Goal: Transaction & Acquisition: Purchase product/service

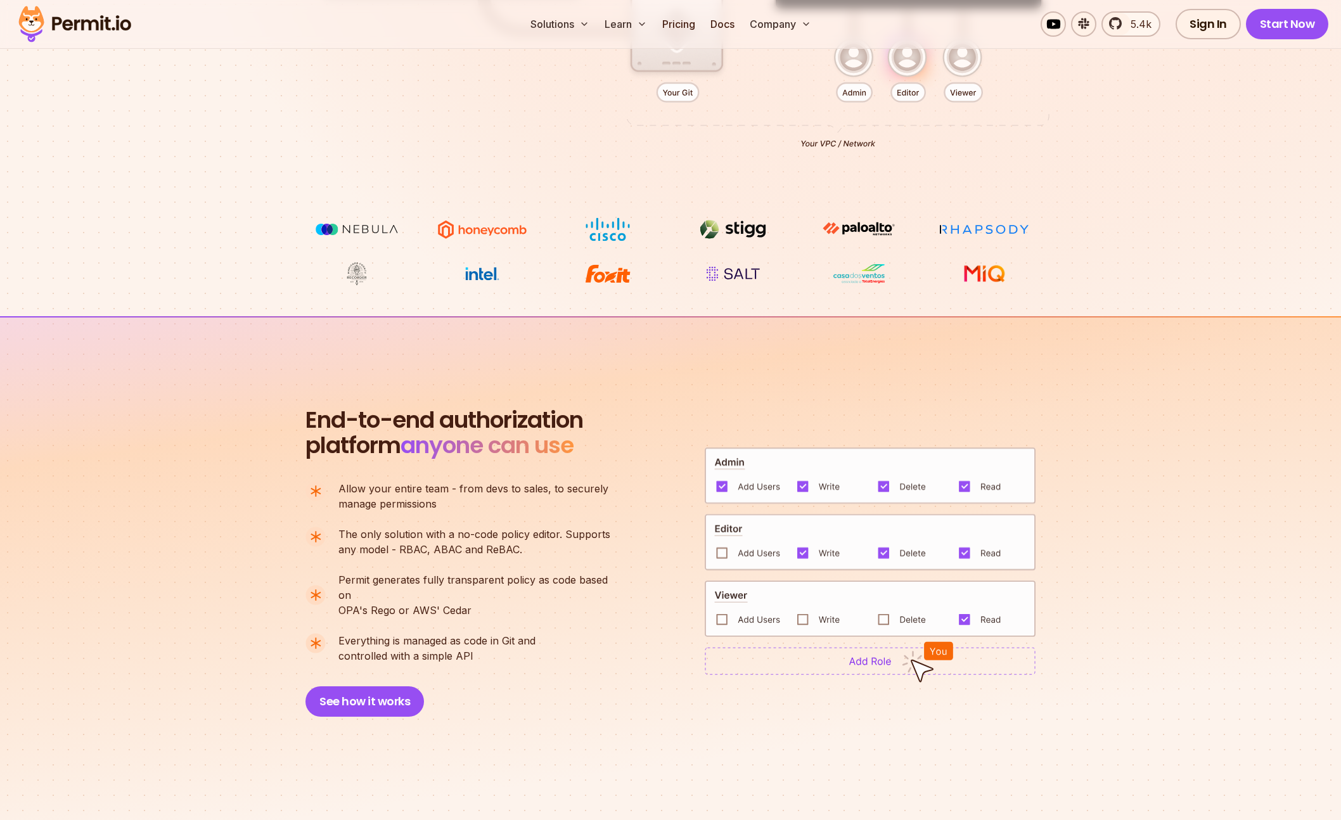
scroll to position [562, 0]
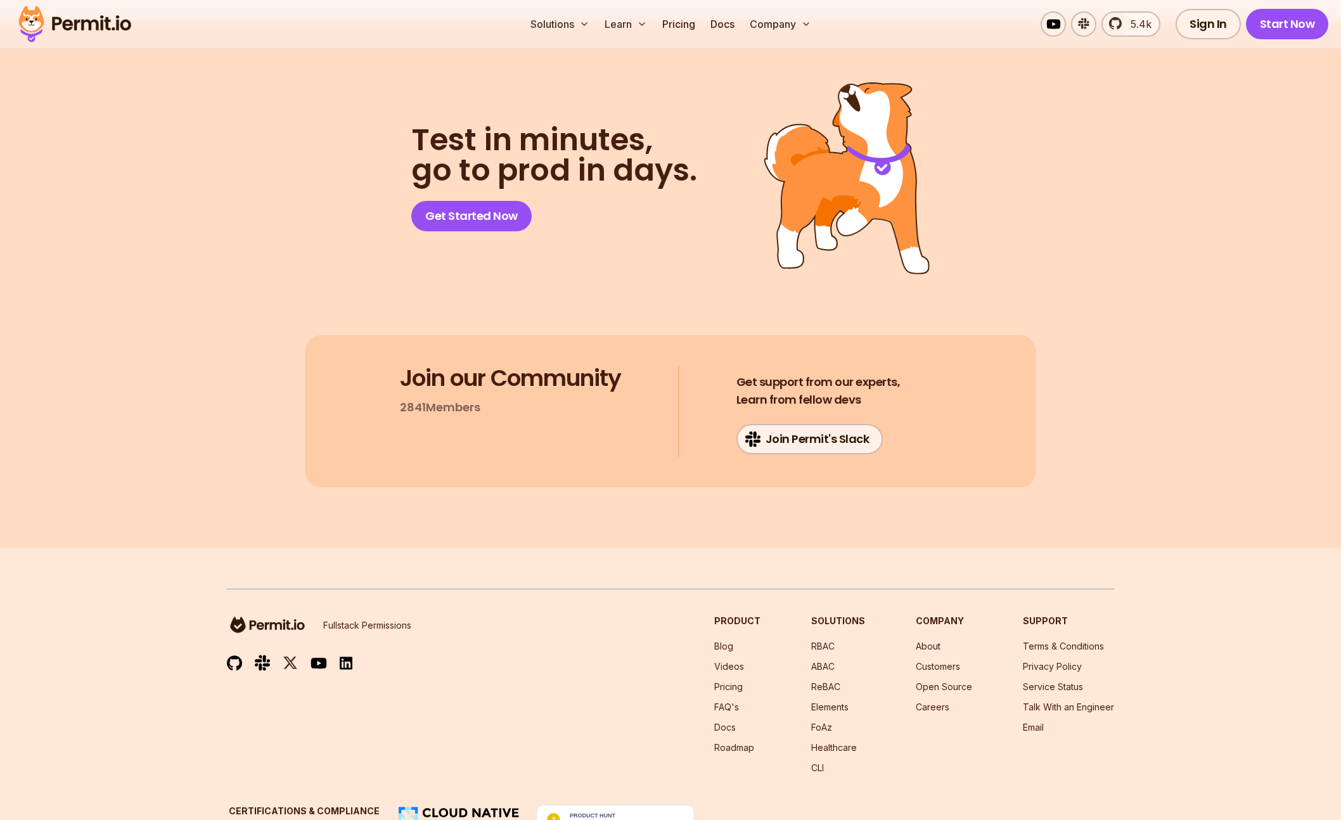
scroll to position [6548, 0]
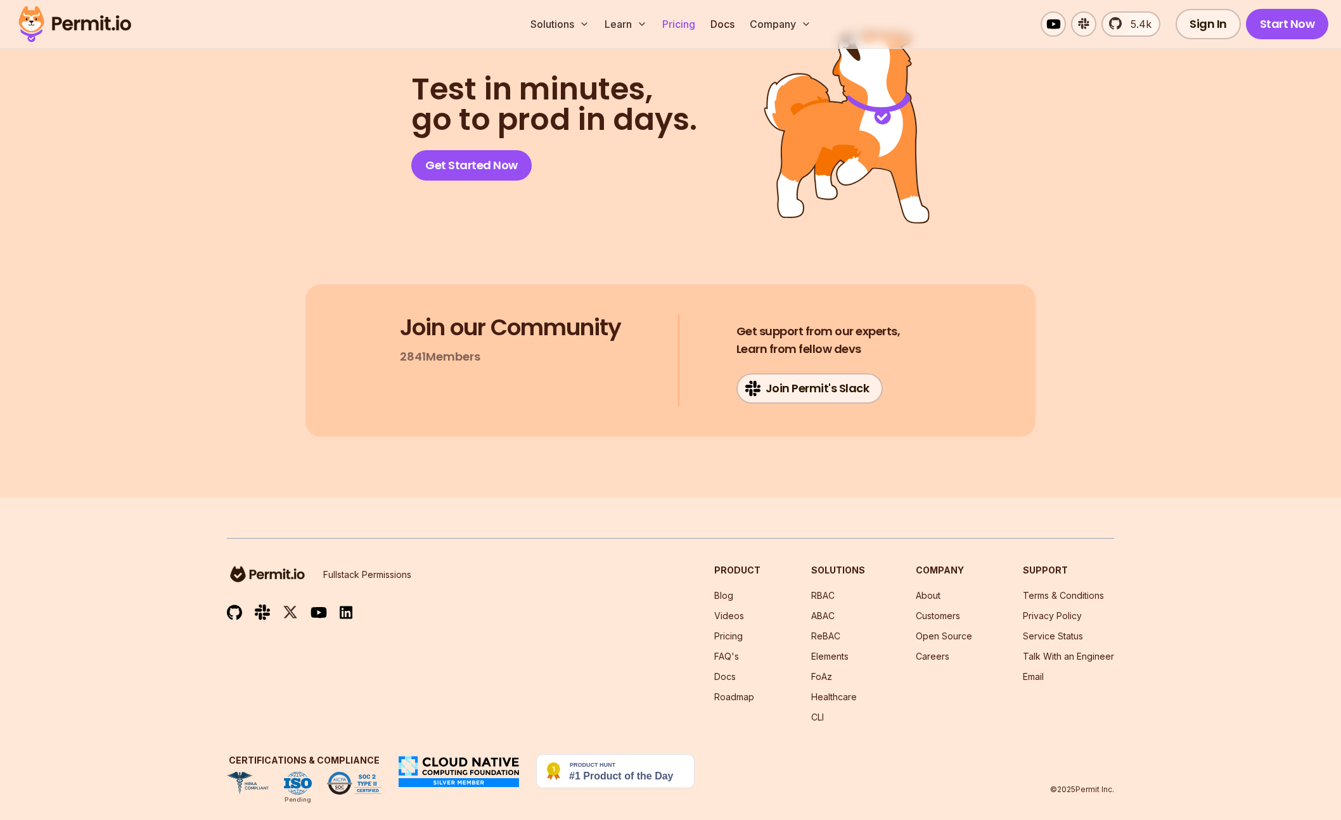
click at [671, 22] on link "Pricing" at bounding box center [678, 23] width 43 height 25
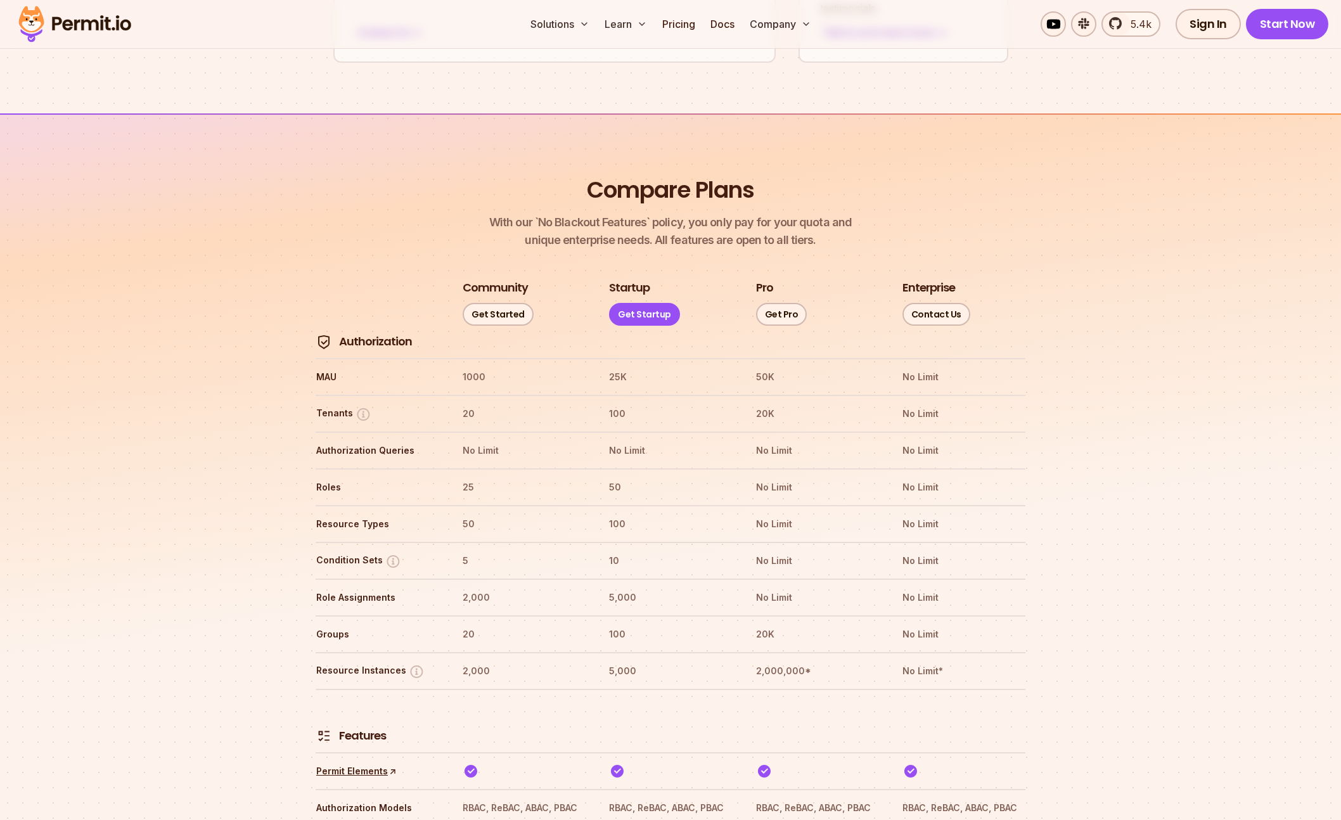
scroll to position [1300, 0]
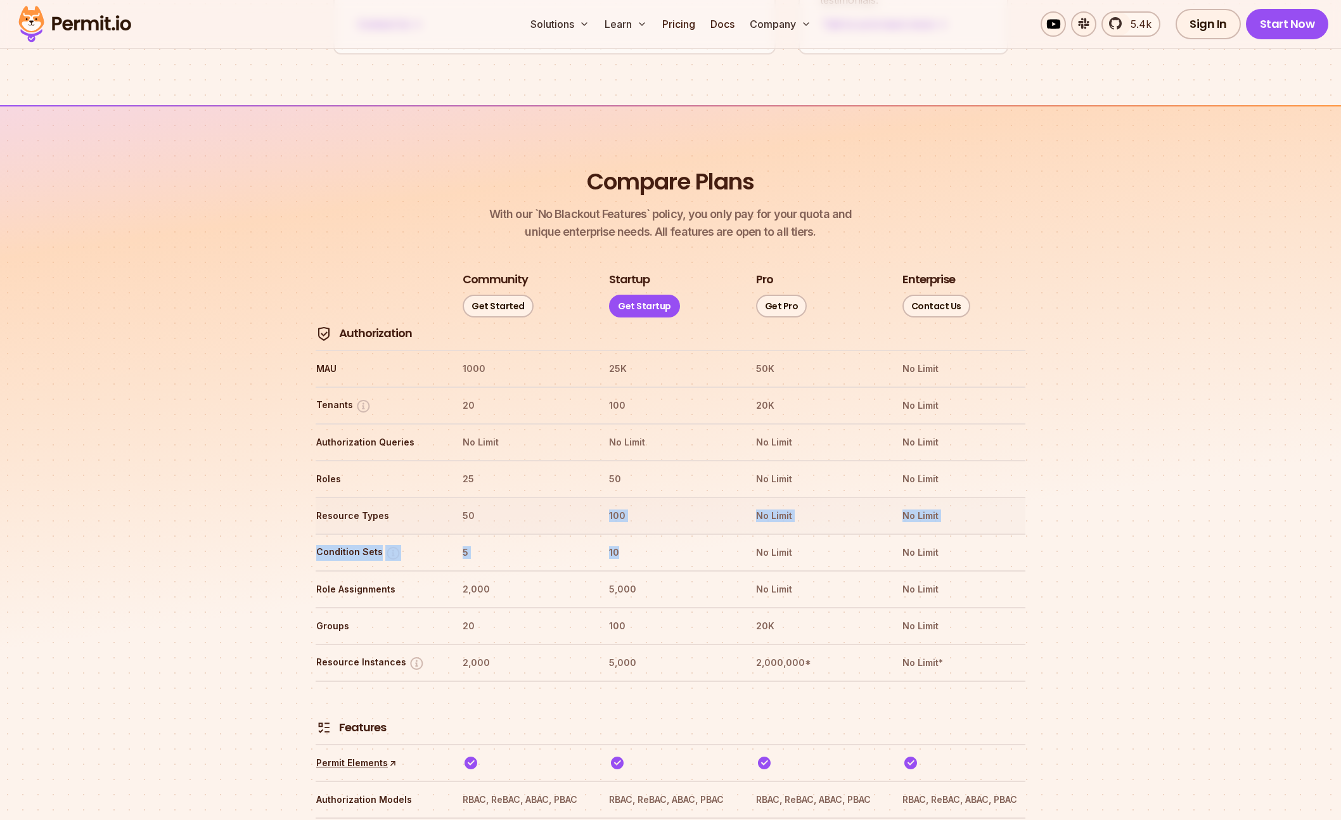
drag, startPoint x: 624, startPoint y: 513, endPoint x: 614, endPoint y: 463, distance: 51.7
click at [628, 506] on th "100" at bounding box center [671, 516] width 124 height 20
click at [388, 545] on img at bounding box center [393, 553] width 16 height 16
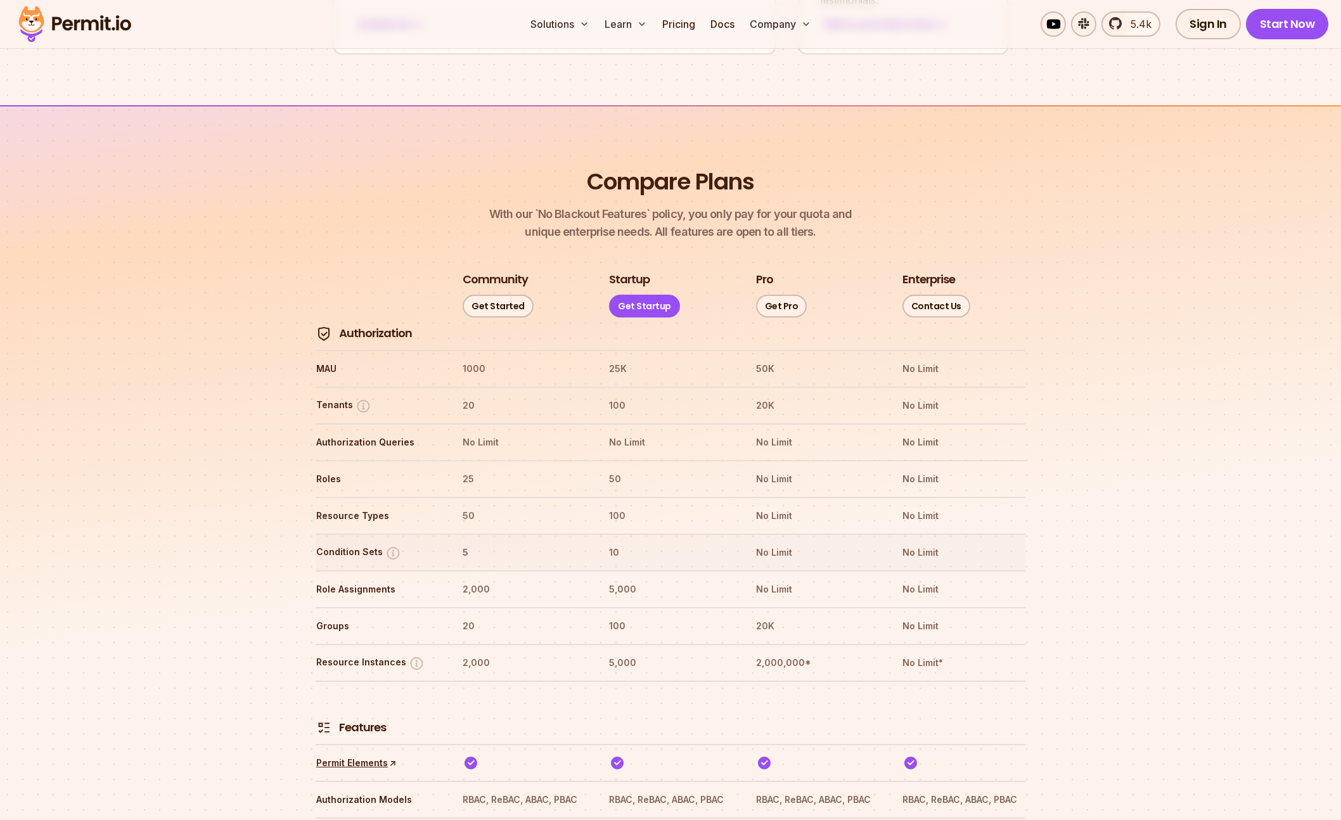
click at [650, 534] on tr "Condition Sets 5 10 No Limit No Limit" at bounding box center [671, 552] width 710 height 37
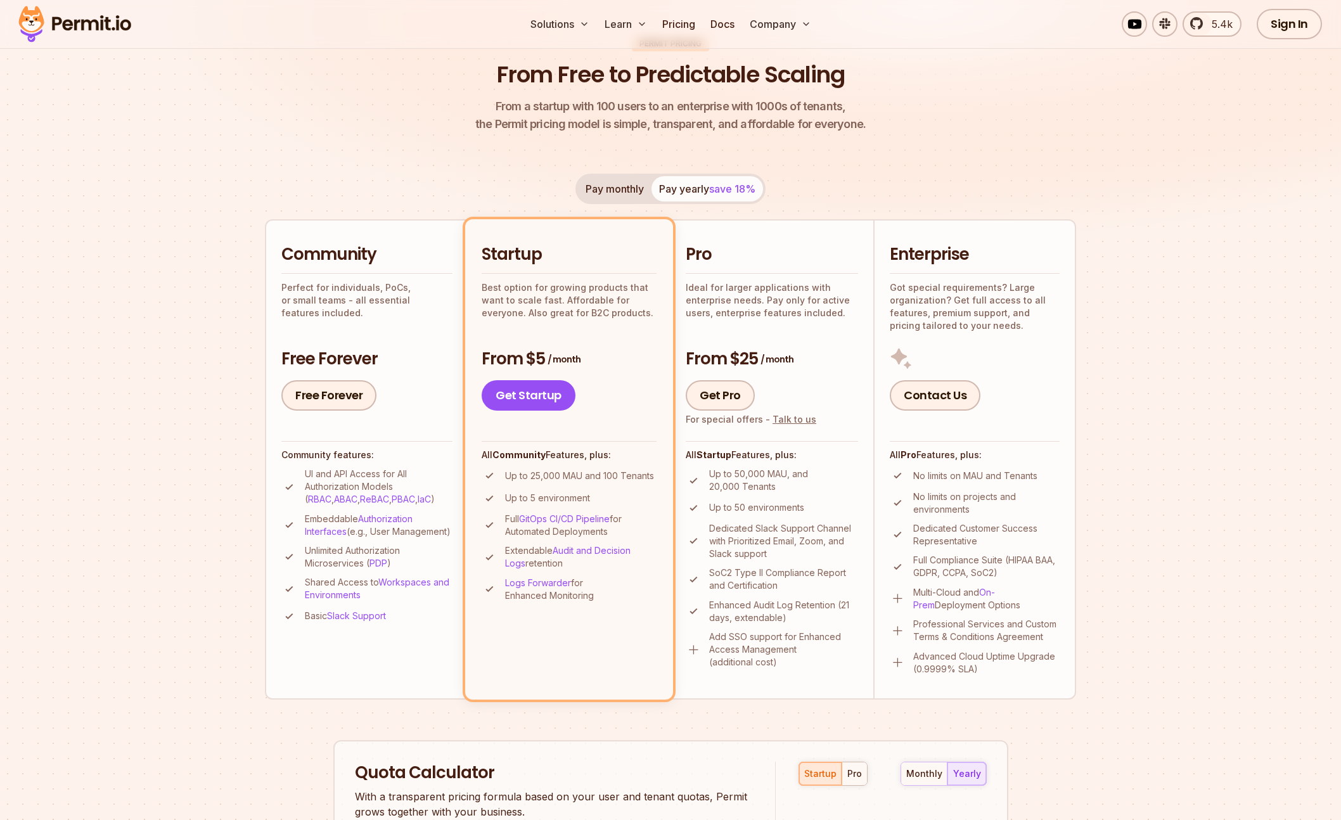
scroll to position [127, 0]
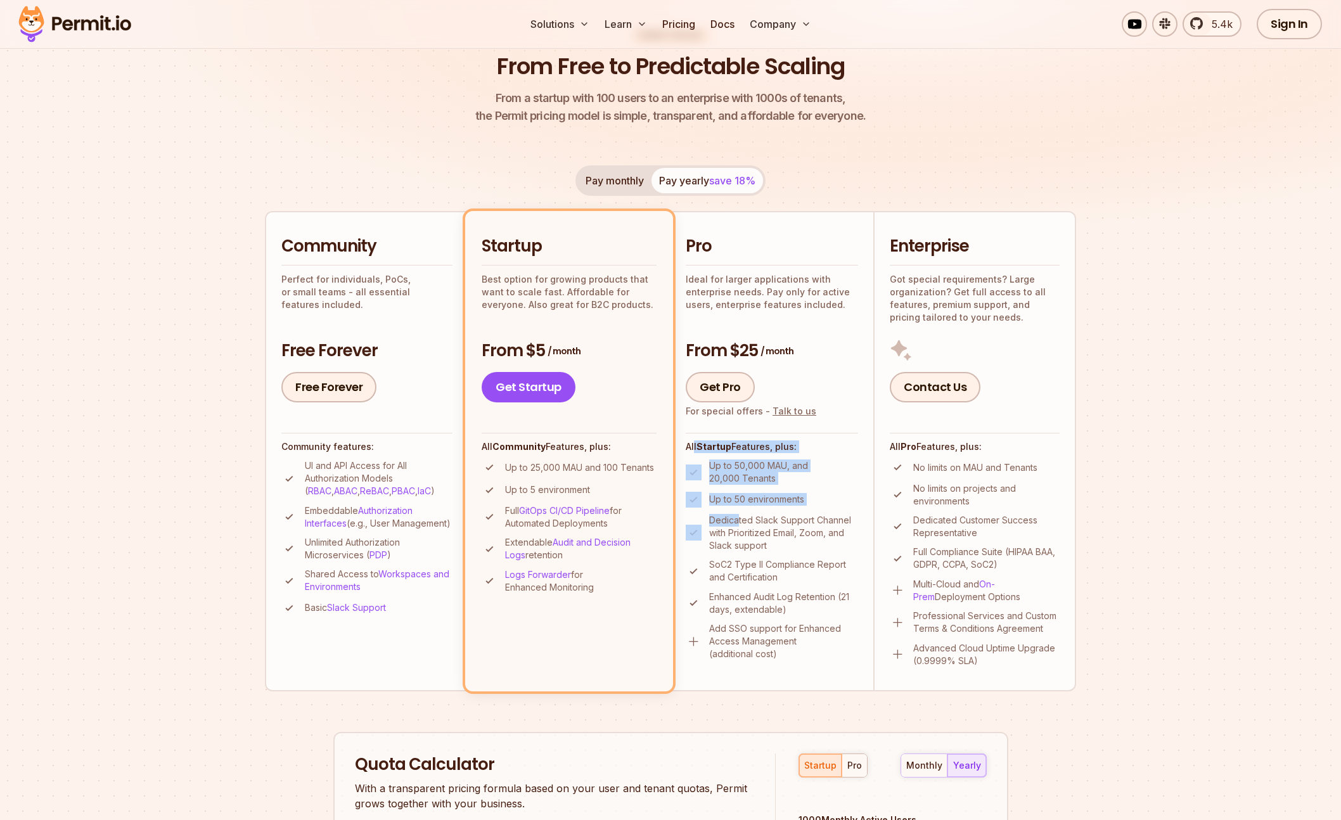
drag, startPoint x: 694, startPoint y: 451, endPoint x: 739, endPoint y: 515, distance: 77.9
click at [739, 515] on div "All Startup Features, plus: Up to 50,000 MAU, and 20,000 Tenants Up to 50 envir…" at bounding box center [772, 547] width 172 height 228
click at [624, 192] on button "Pay monthly" at bounding box center [615, 180] width 74 height 25
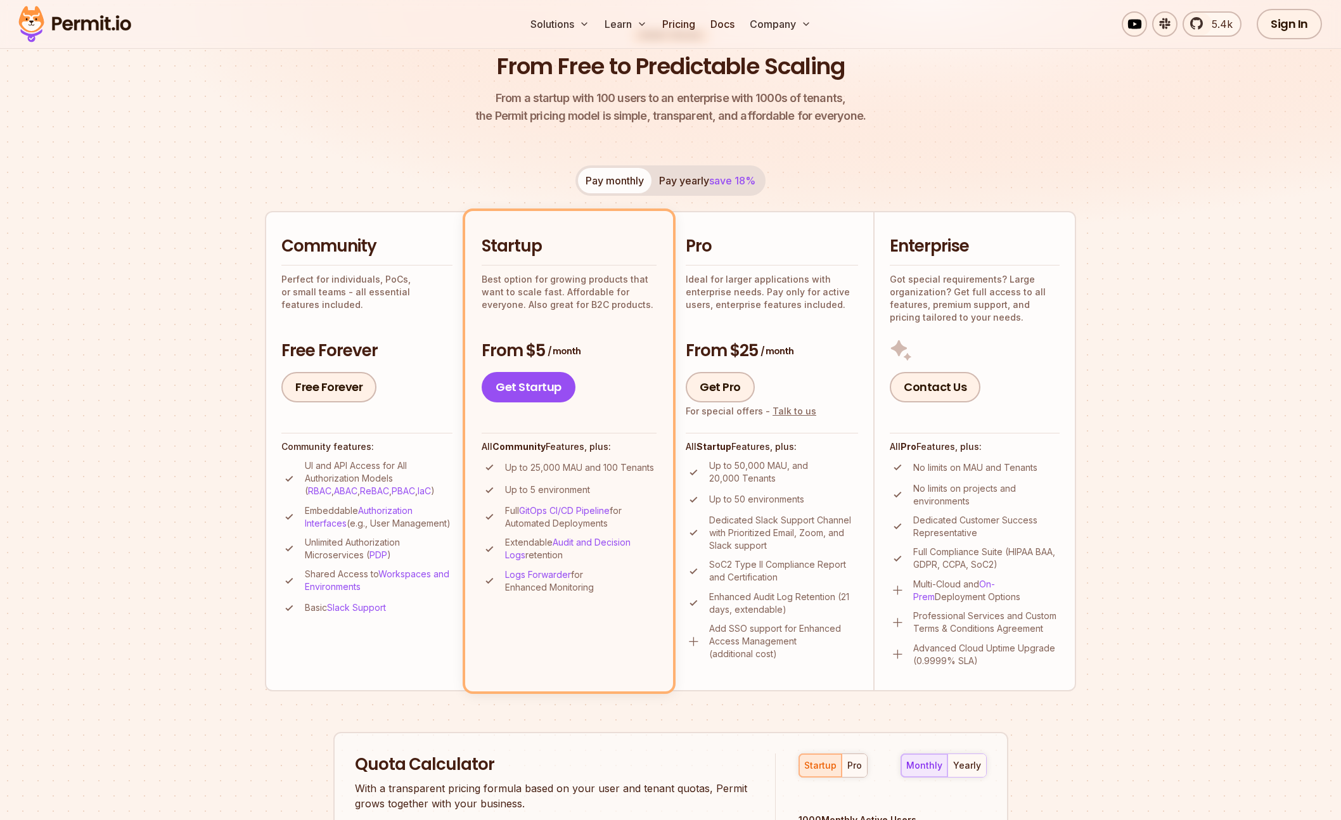
click at [624, 181] on div "Pay monthly Pay yearly save 18%" at bounding box center [671, 180] width 190 height 30
click at [688, 186] on button "Pay yearly save 18%" at bounding box center [708, 180] width 112 height 25
click at [604, 184] on button "Pay monthly" at bounding box center [615, 180] width 74 height 25
click at [697, 184] on button "Pay yearly save 18%" at bounding box center [708, 180] width 112 height 25
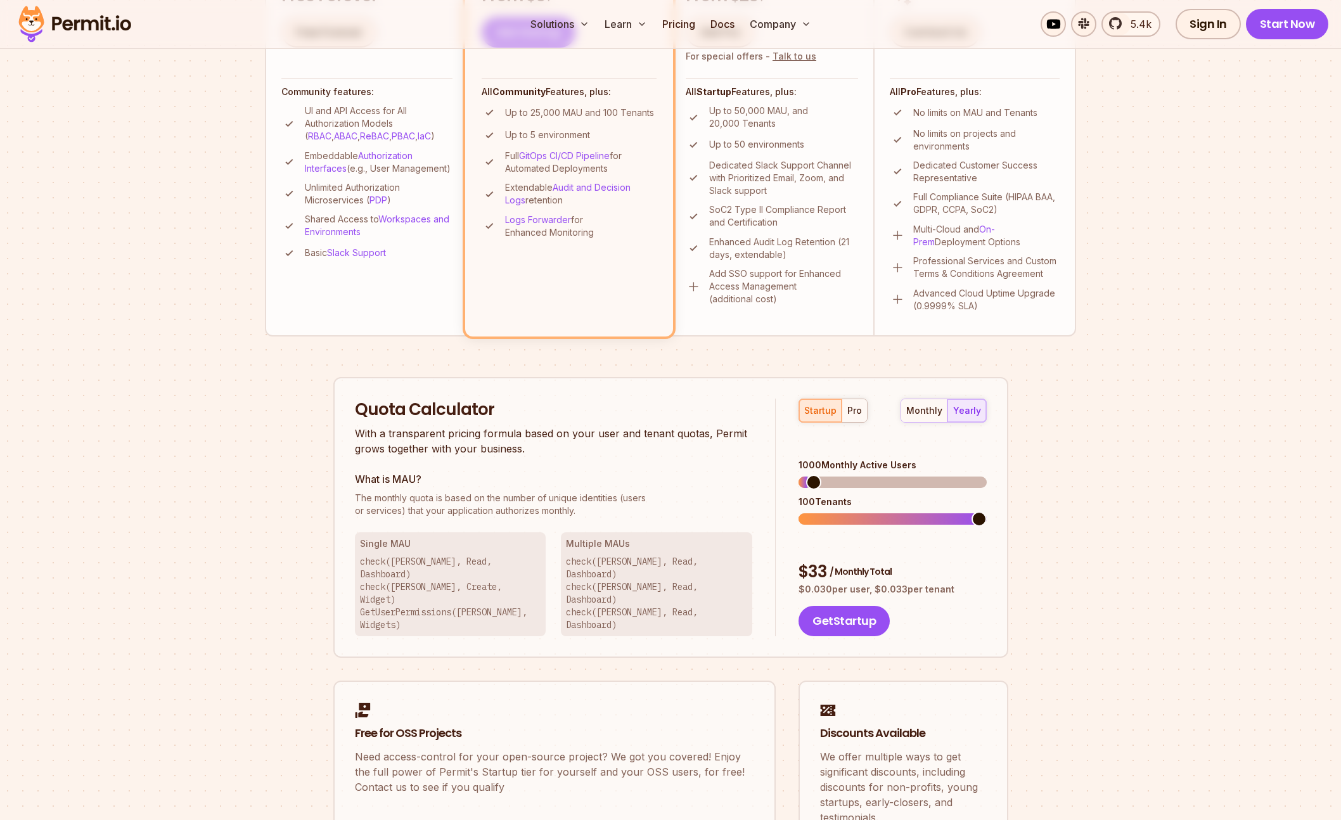
scroll to position [547, 0]
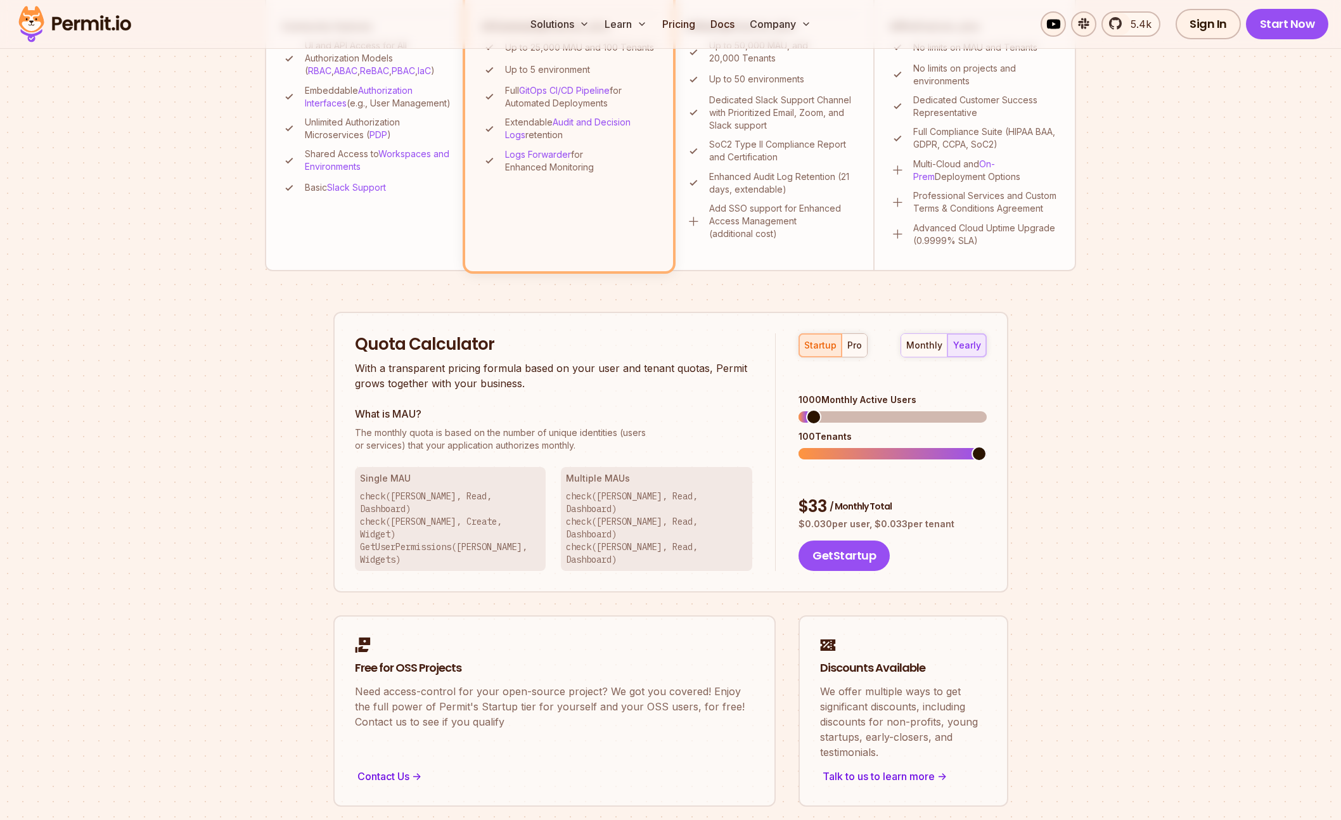
click at [987, 349] on div "Quota Calculator With a transparent pricing formula based on your user and tena…" at bounding box center [670, 452] width 675 height 281
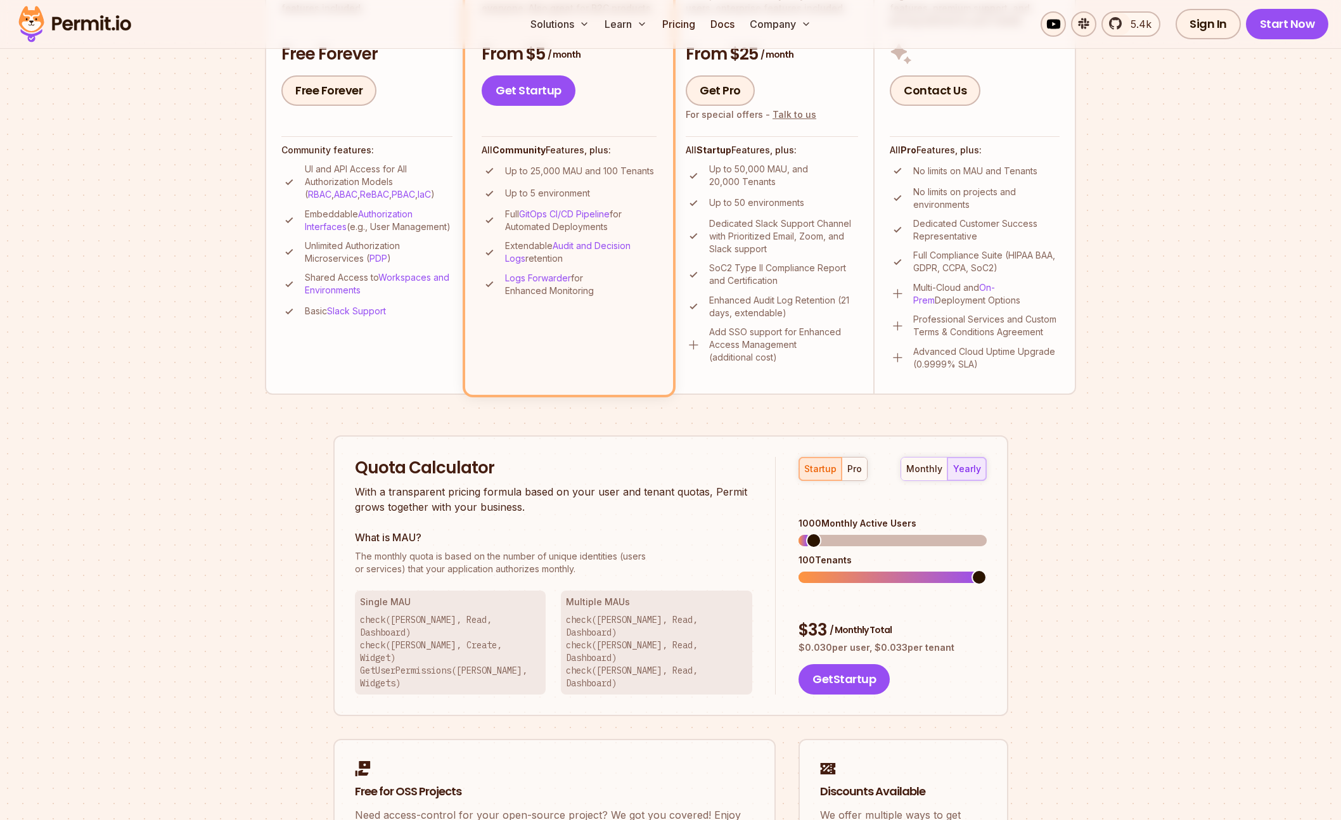
scroll to position [430, 0]
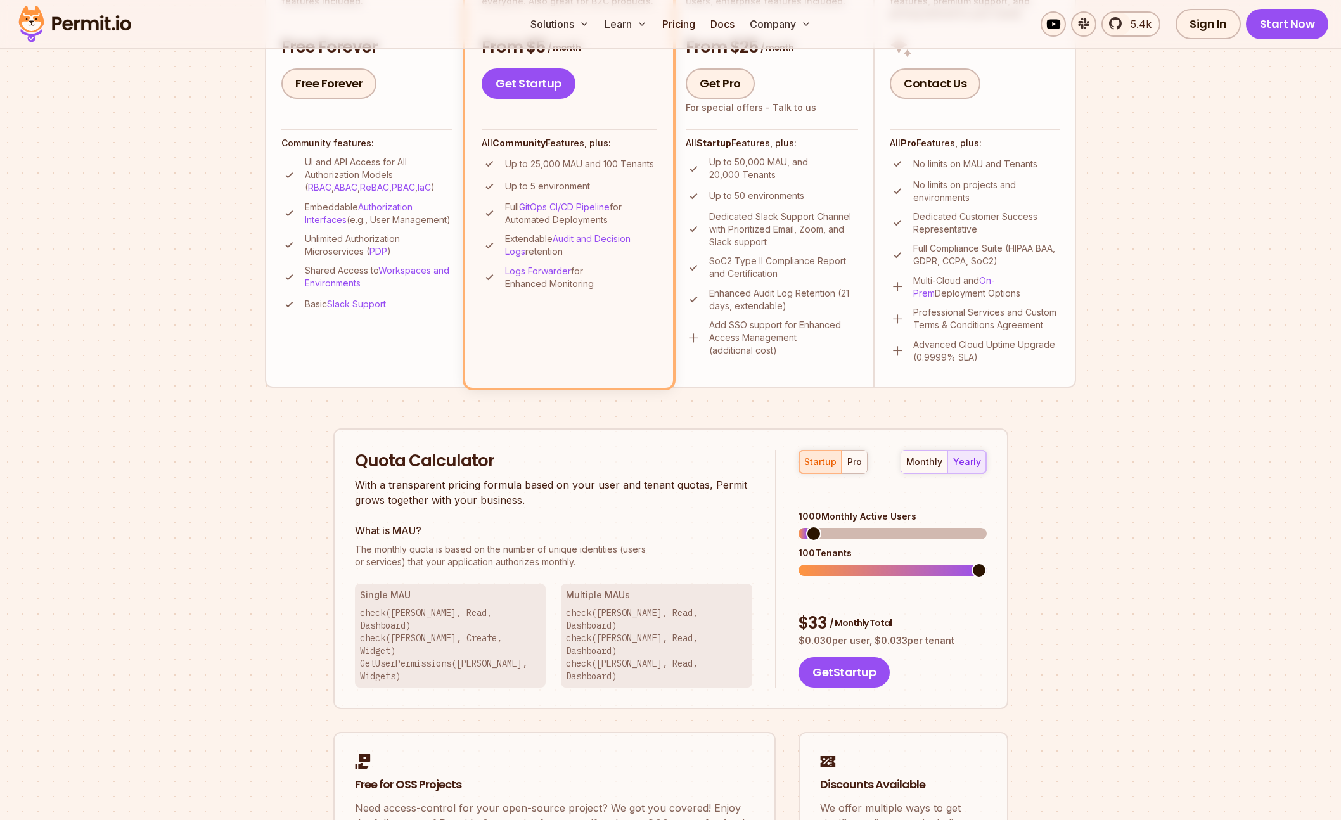
click at [814, 264] on p "SoC2 Type II Compliance Report and Certification" at bounding box center [783, 267] width 149 height 25
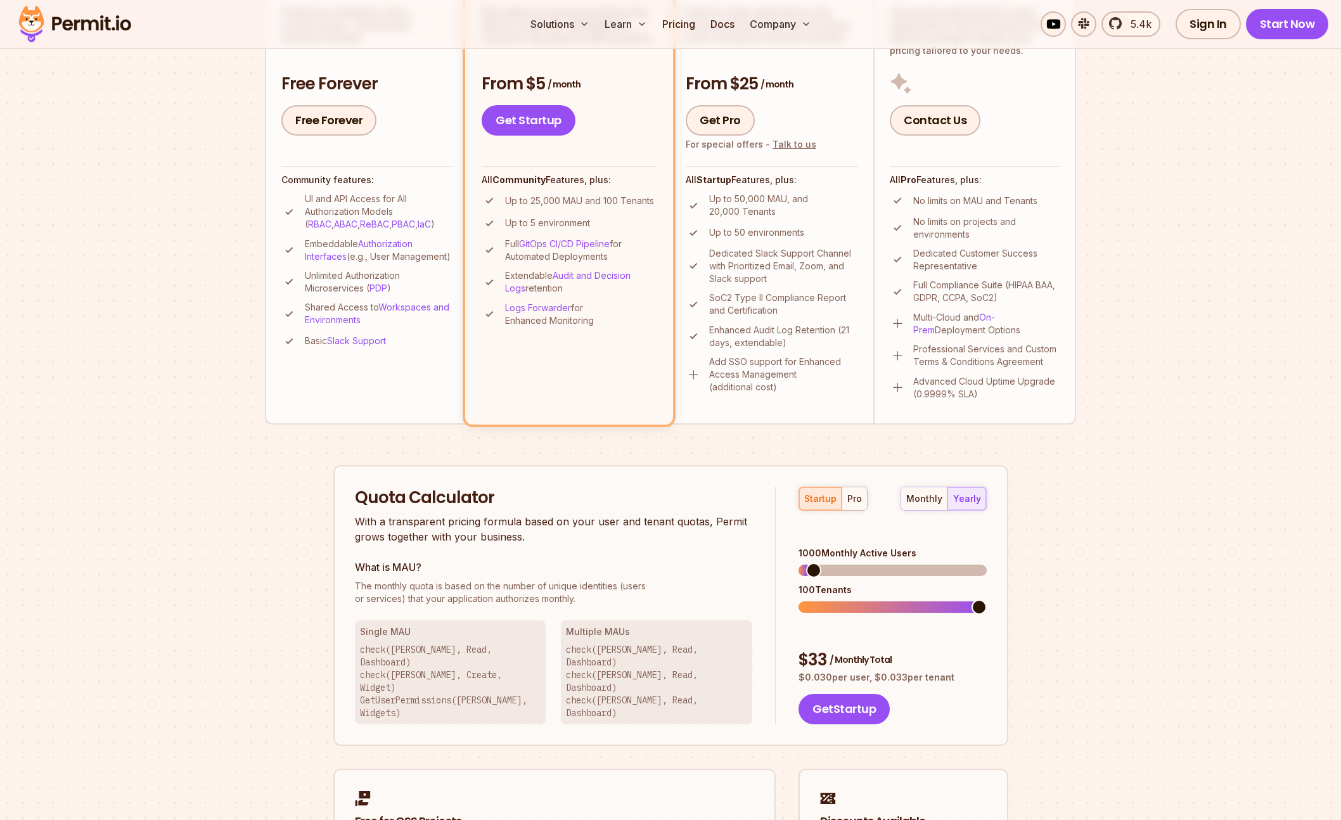
click at [800, 264] on p "Dedicated Slack Support Channel with Prioritized Email, Zoom, and Slack support" at bounding box center [783, 266] width 149 height 38
click at [729, 120] on link "Get Pro" at bounding box center [720, 120] width 69 height 30
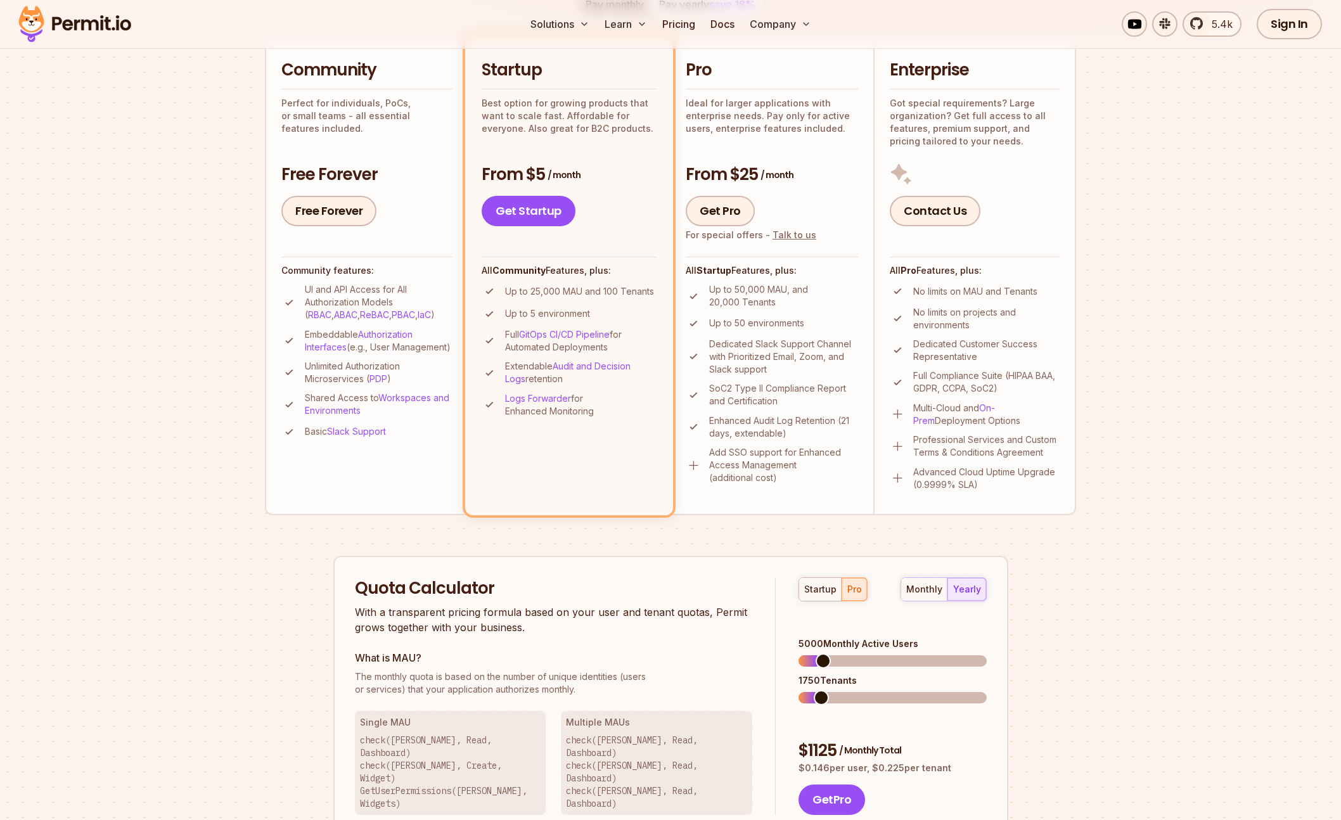
scroll to position [168, 0]
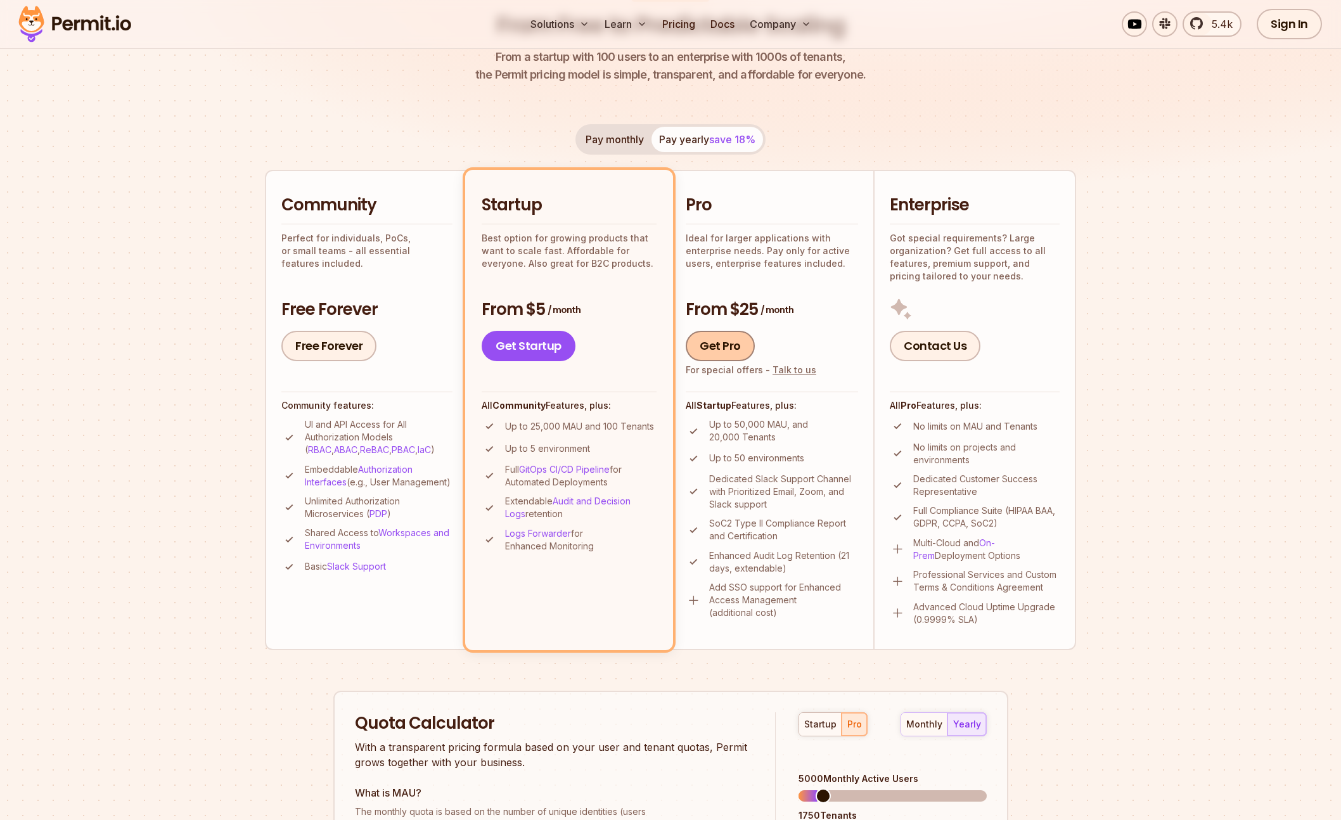
click at [723, 346] on link "Get Pro" at bounding box center [720, 346] width 69 height 30
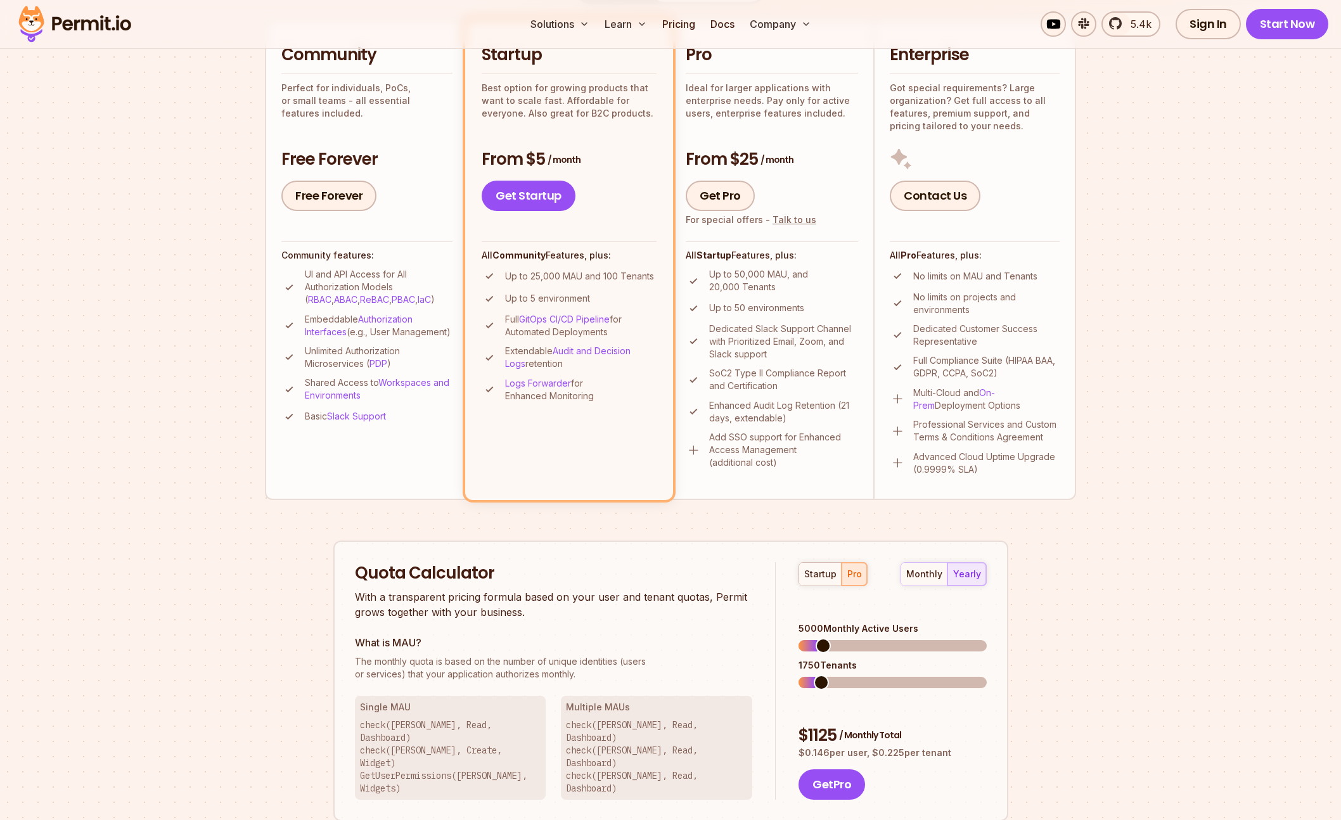
scroll to position [310, 0]
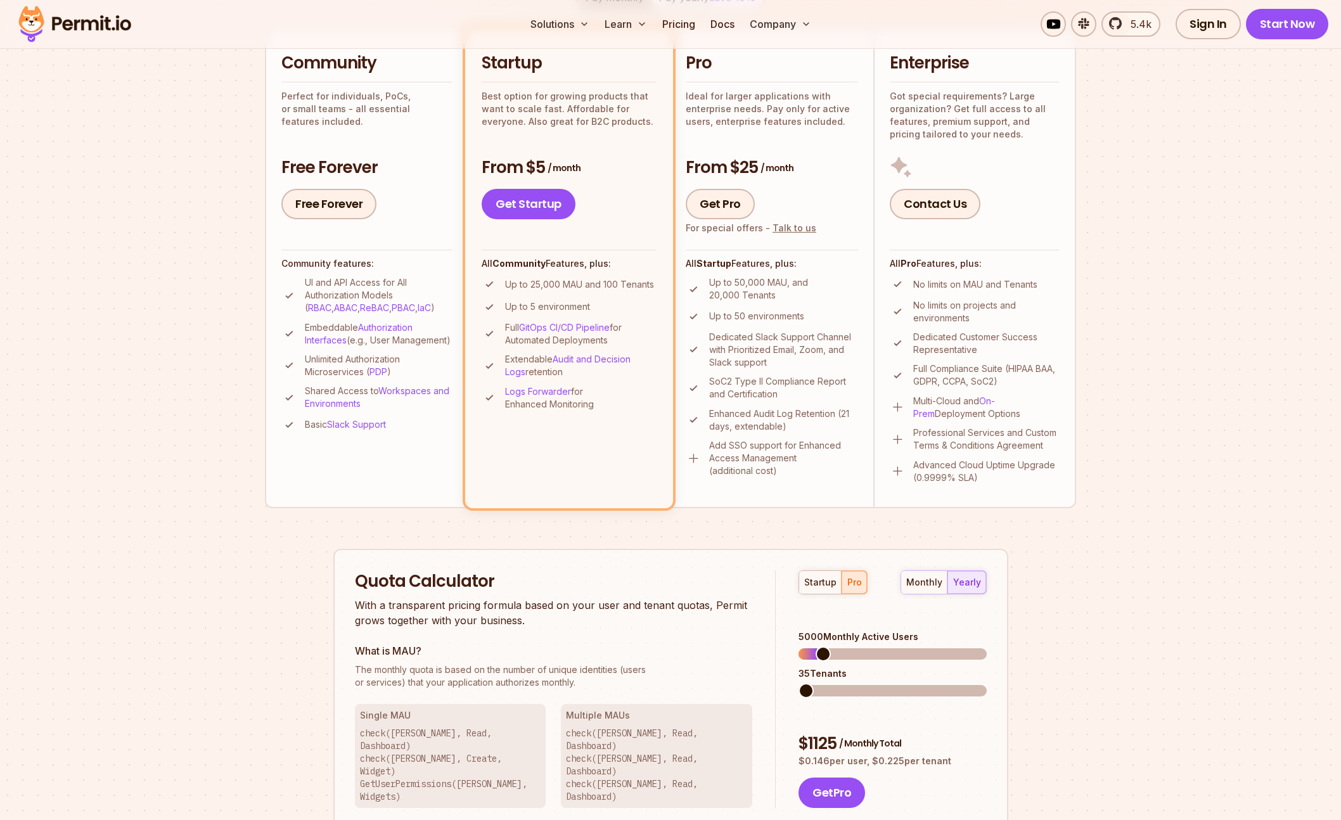
click at [799, 683] on span at bounding box center [806, 690] width 15 height 15
click at [802, 647] on span at bounding box center [809, 654] width 15 height 15
